Goal: Information Seeking & Learning: Check status

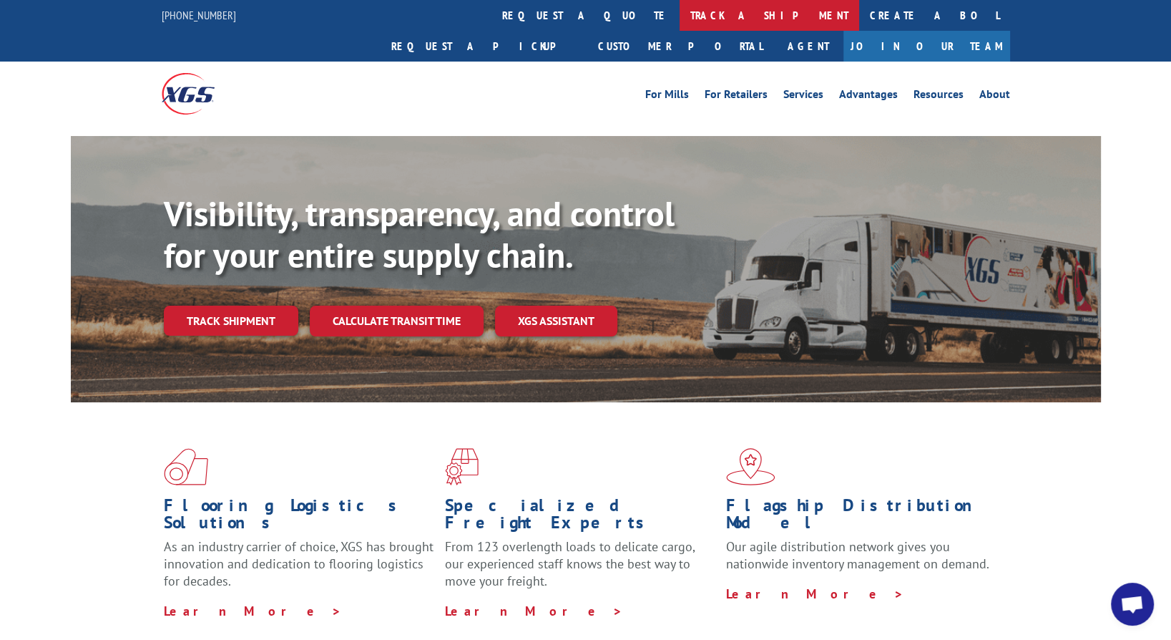
click at [680, 12] on link "track a shipment" at bounding box center [770, 15] width 180 height 31
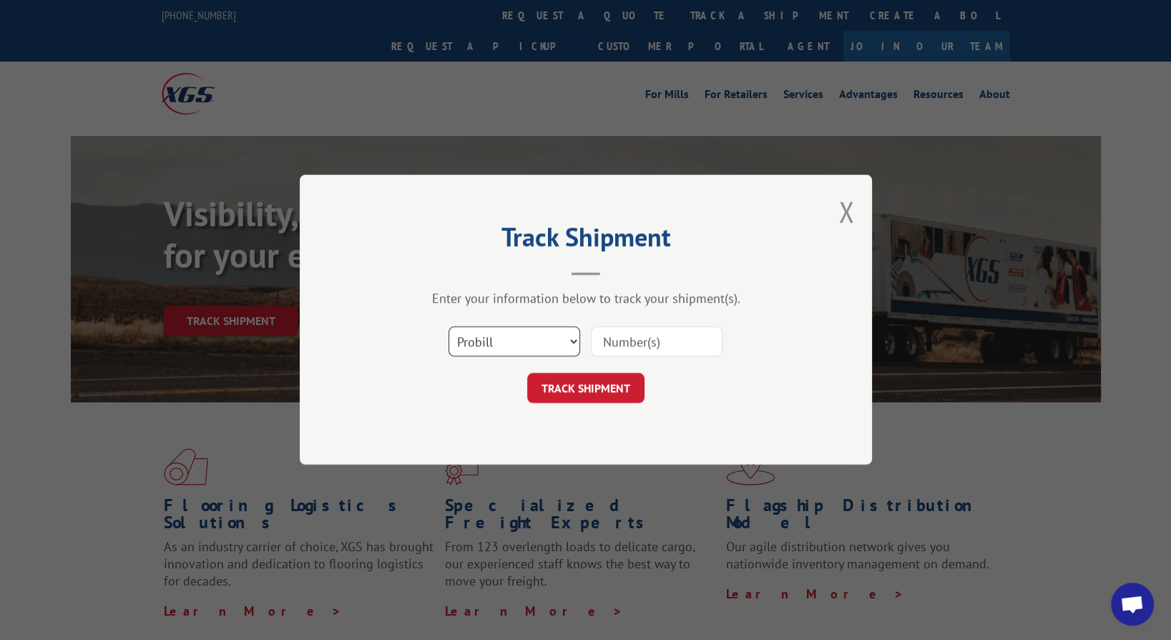
click at [471, 348] on select "Select category... Probill BOL PO" at bounding box center [515, 342] width 132 height 30
select select "bol"
click at [449, 327] on select "Select category... Probill BOL PO" at bounding box center [515, 342] width 132 height 30
click at [606, 346] on input at bounding box center [657, 342] width 132 height 30
type input "6200038344"
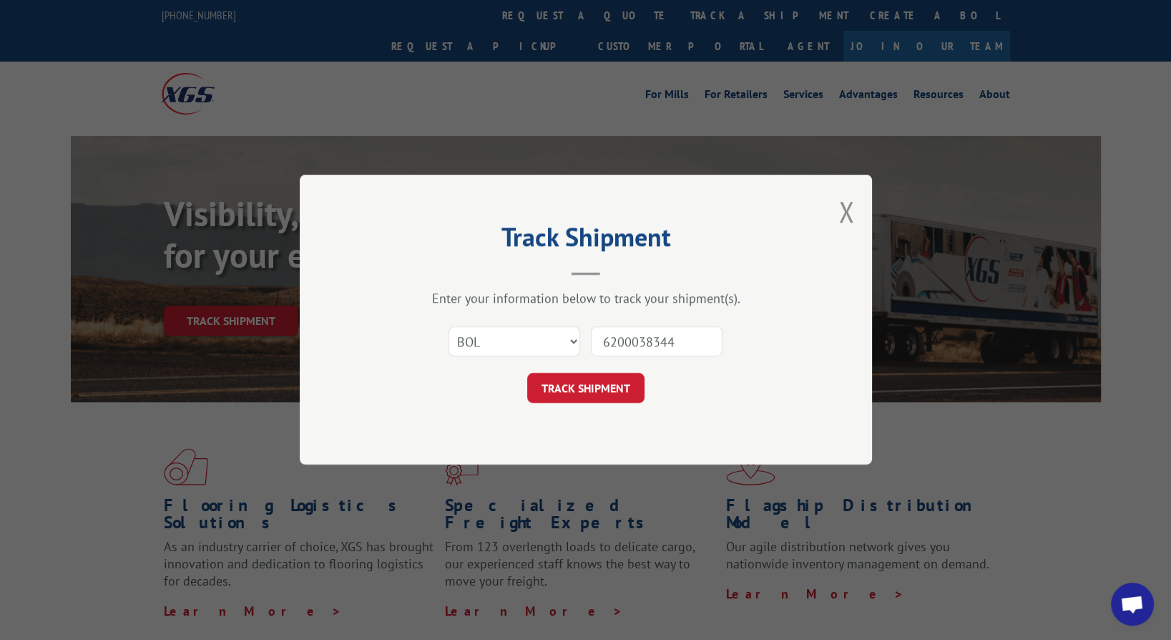
click button "TRACK SHIPMENT" at bounding box center [585, 389] width 117 height 30
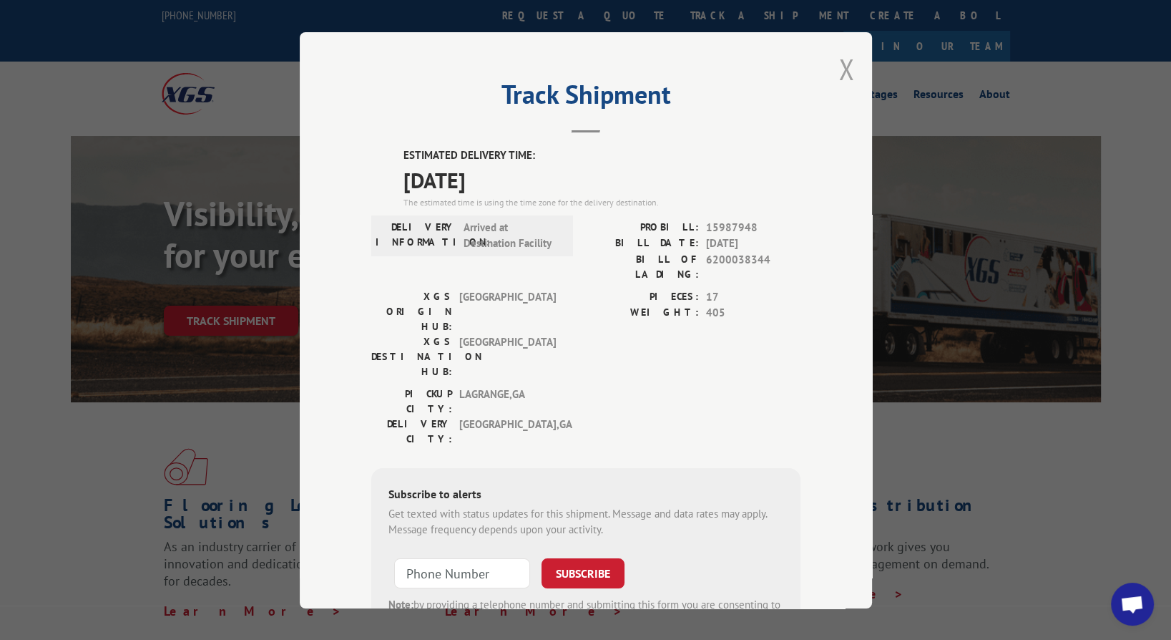
click at [843, 67] on button "Close modal" at bounding box center [847, 69] width 16 height 38
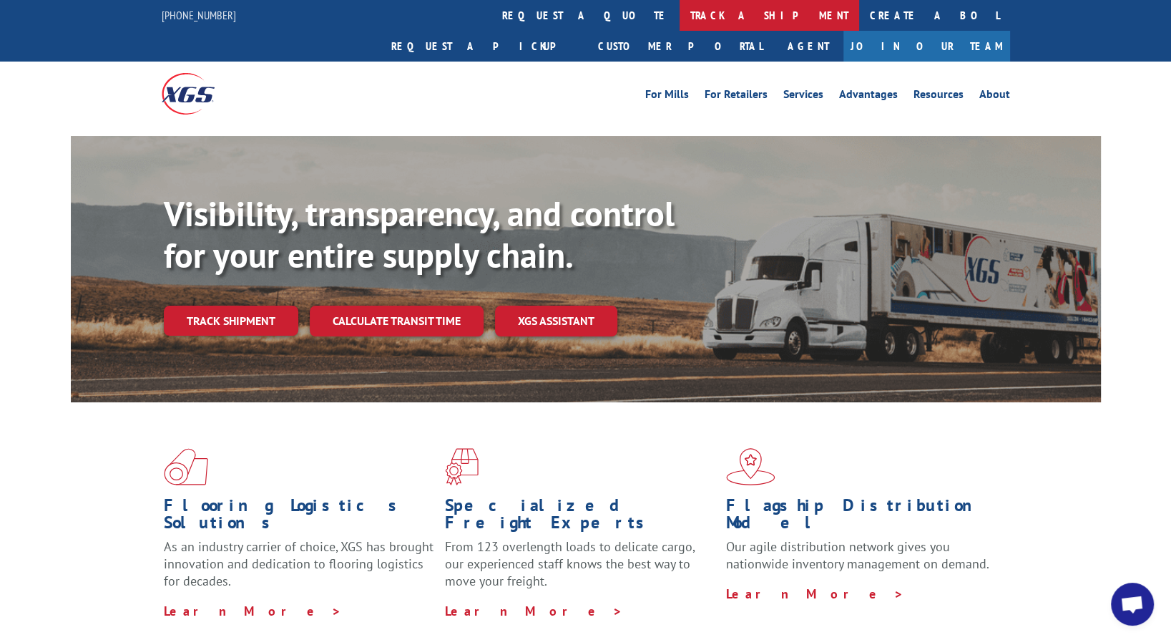
click at [680, 21] on link "track a shipment" at bounding box center [770, 15] width 180 height 31
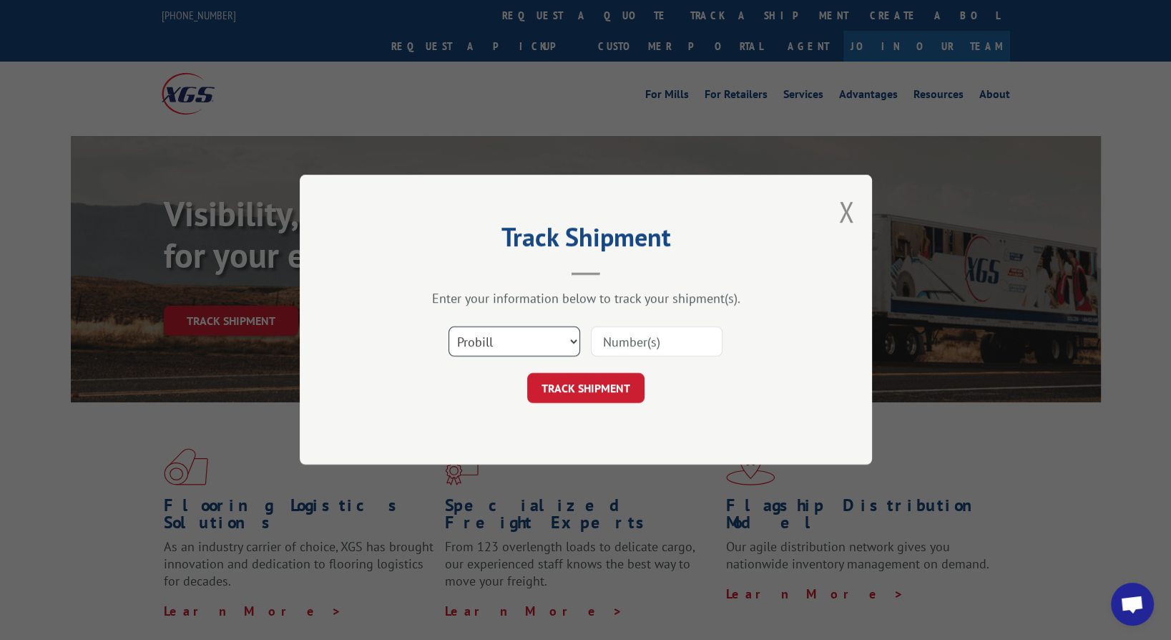
click at [470, 340] on select "Select category... Probill BOL PO" at bounding box center [515, 342] width 132 height 30
select select "bol"
click at [449, 327] on select "Select category... Probill BOL PO" at bounding box center [515, 342] width 132 height 30
click at [612, 339] on input at bounding box center [657, 342] width 132 height 30
type input "6200038344"
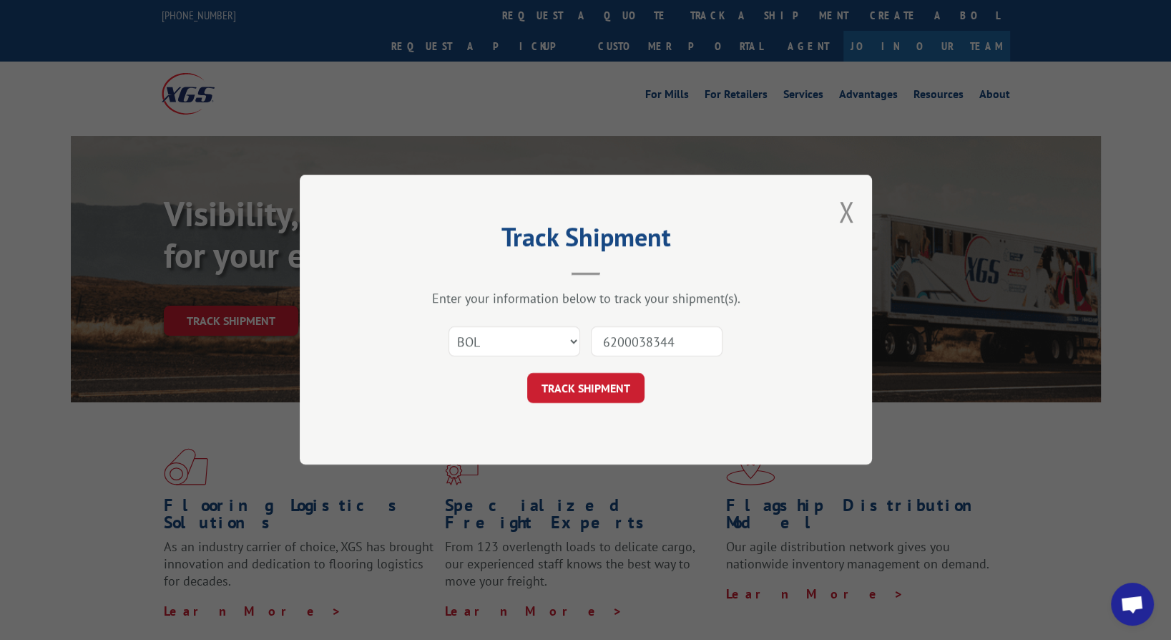
click button "TRACK SHIPMENT" at bounding box center [585, 389] width 117 height 30
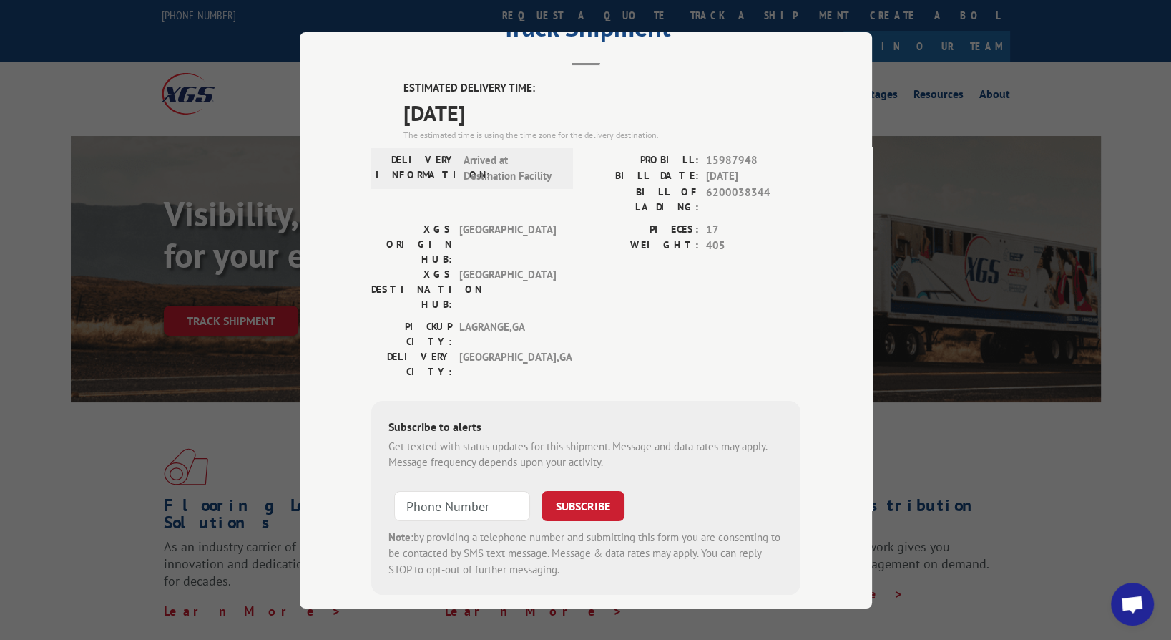
scroll to position [84, 0]
